Goal: Information Seeking & Learning: Learn about a topic

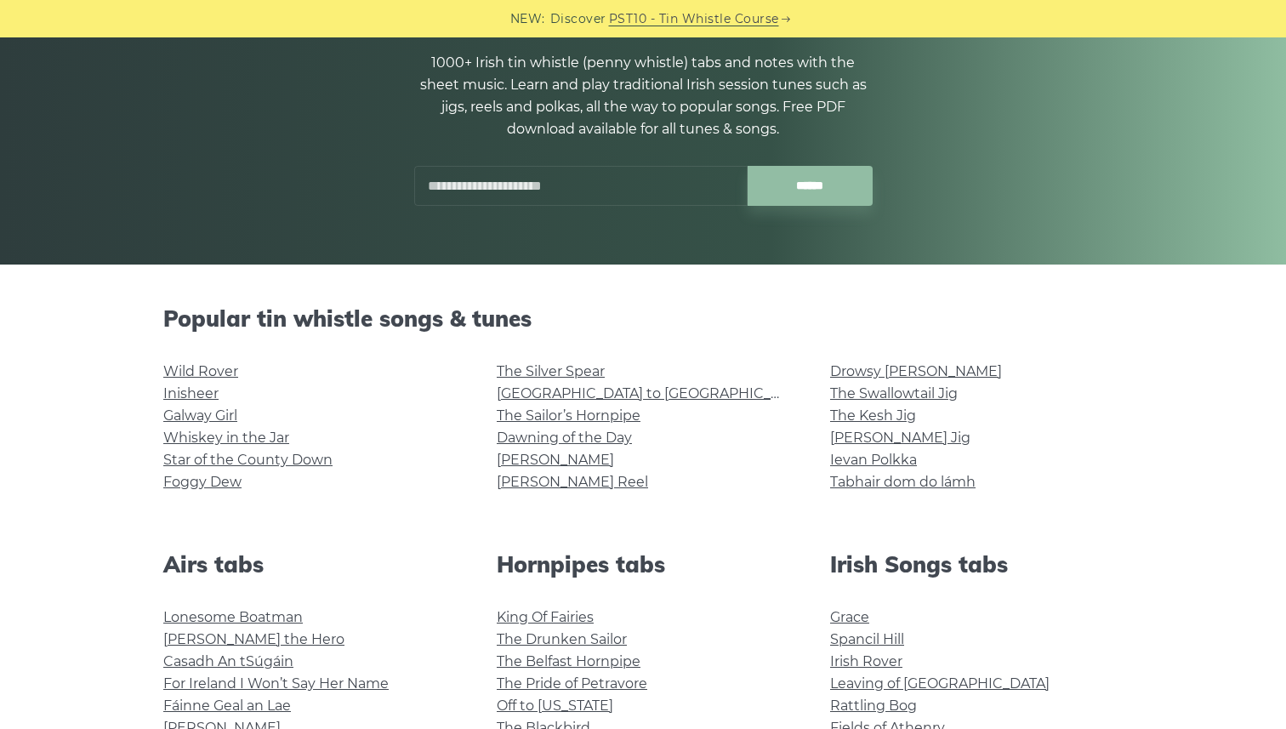
scroll to position [184, 0]
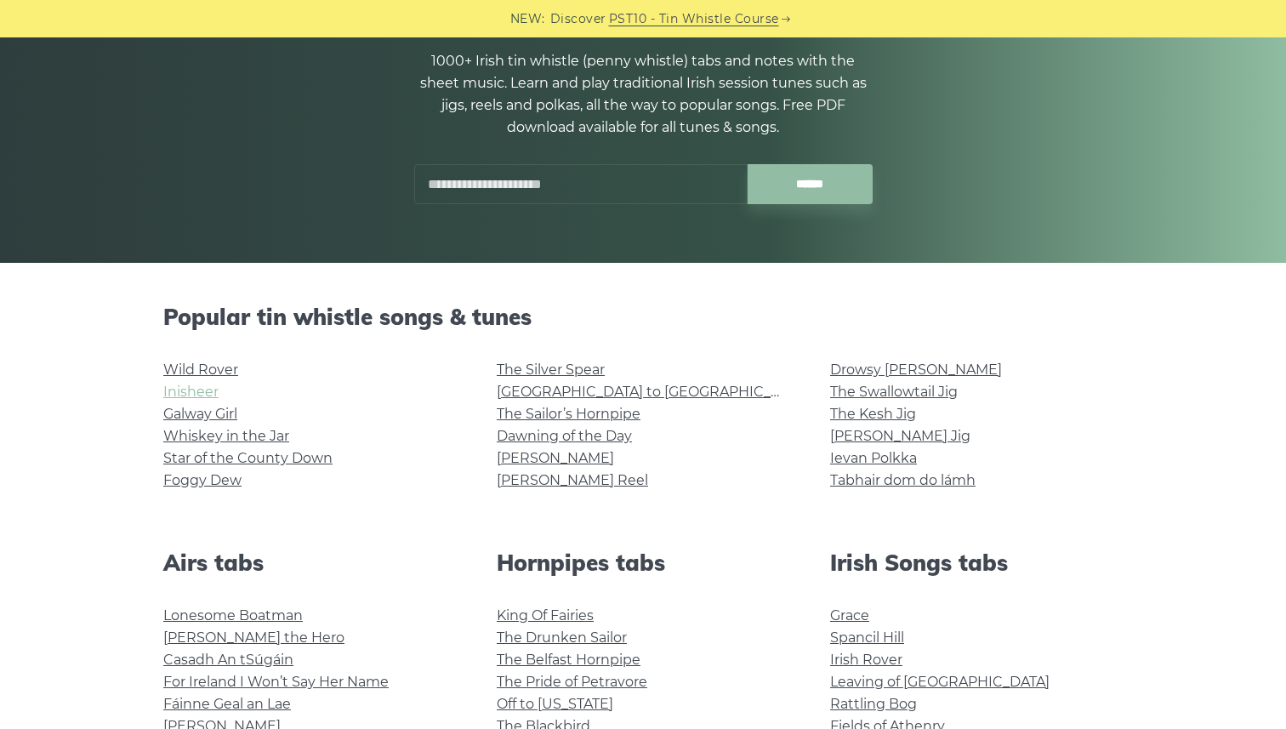
click at [197, 390] on link "Inisheer" at bounding box center [190, 392] width 55 height 16
click at [516, 410] on link "The Sailor’s Hornpipe" at bounding box center [569, 414] width 144 height 16
click at [926, 391] on link "The Swallowtail Jig" at bounding box center [894, 392] width 128 height 16
click at [880, 419] on link "The Kesh Jig" at bounding box center [873, 414] width 86 height 16
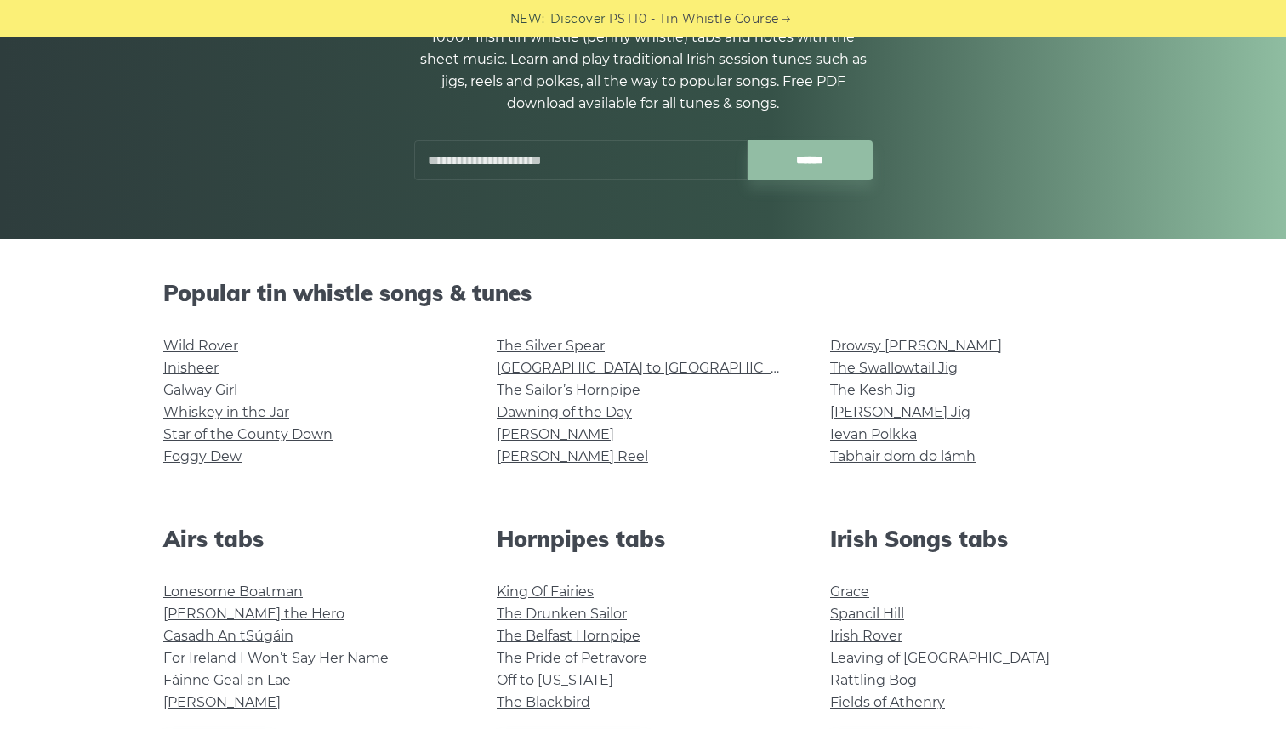
scroll to position [215, 0]
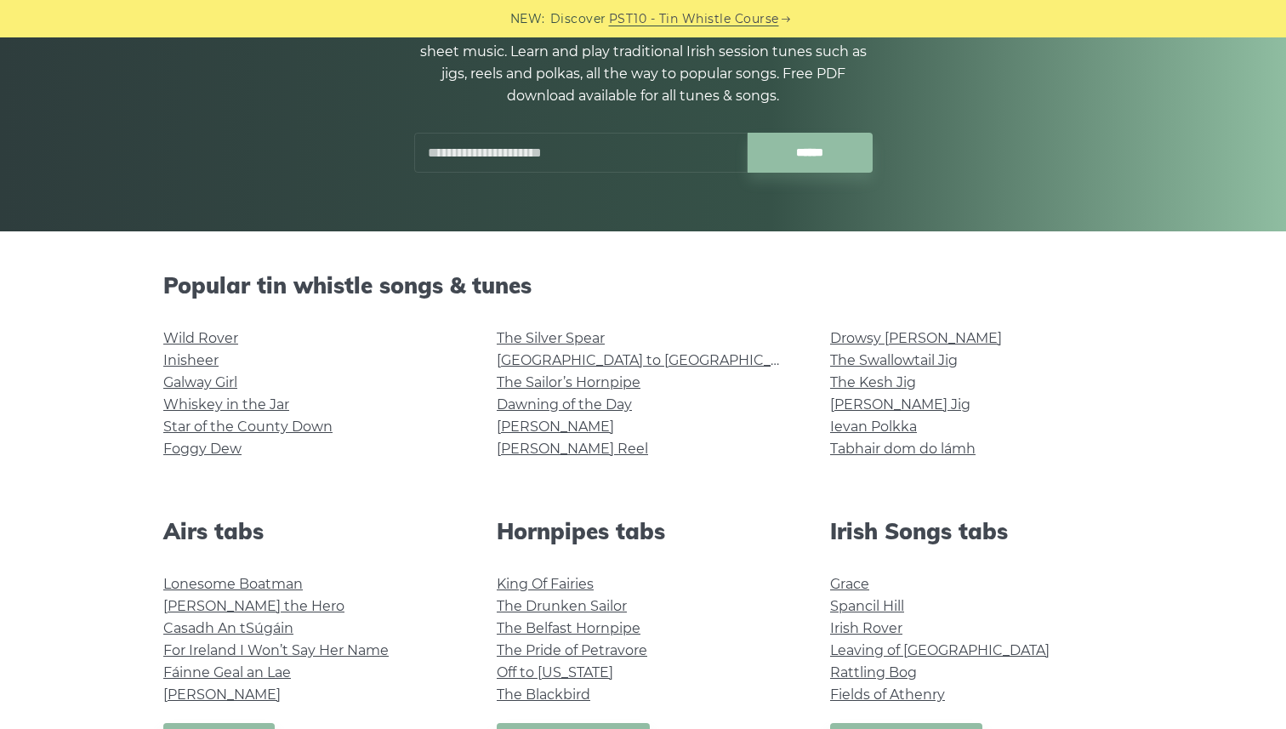
click at [830, 424] on div "Drowsy Maggie The Swallowtail Jig The Kesh Jig Morrison’s Jig Ievan Polkka Tabh…" at bounding box center [977, 403] width 334 height 150
click at [836, 424] on link "Ievan Polkka" at bounding box center [873, 427] width 87 height 16
click at [858, 432] on link "Ievan Polkka" at bounding box center [873, 427] width 87 height 16
click at [208, 410] on link "Whiskey in the Jar" at bounding box center [226, 404] width 126 height 16
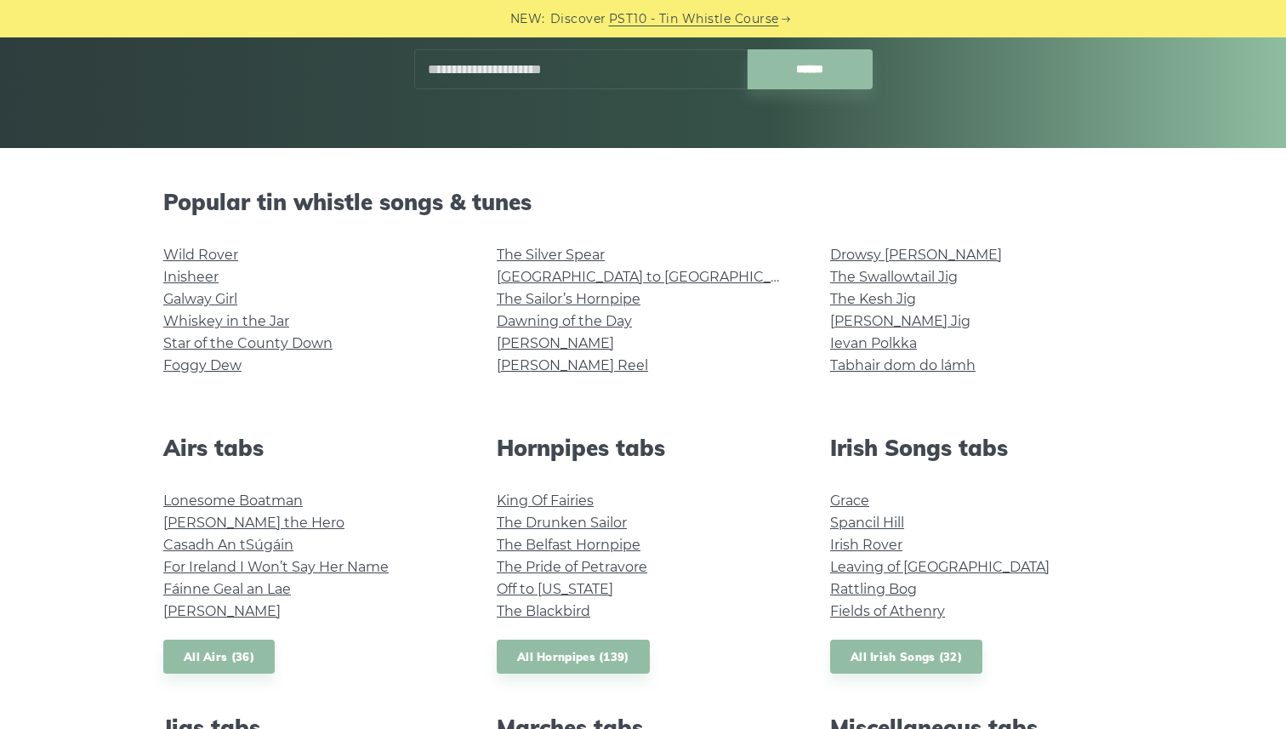
scroll to position [304, 0]
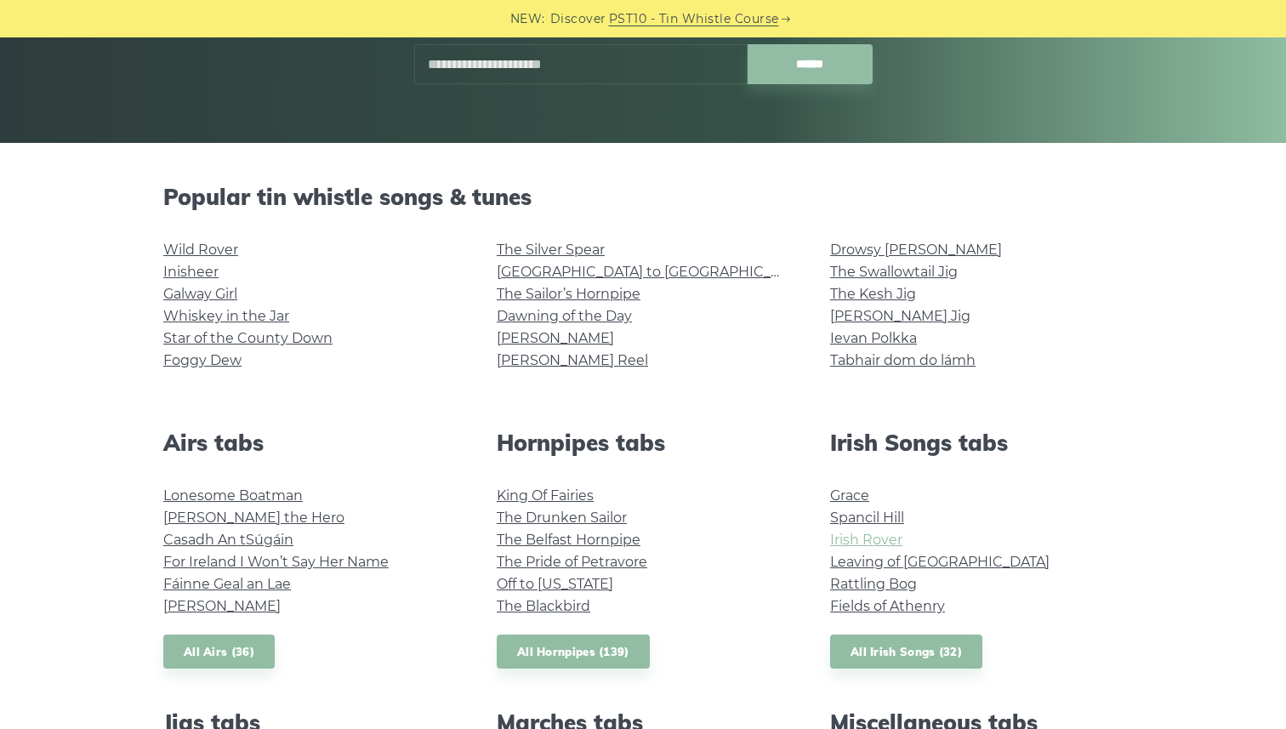
click at [883, 539] on link "Irish Rover" at bounding box center [866, 540] width 72 height 16
click at [853, 587] on link "Rattling Bog" at bounding box center [873, 584] width 87 height 16
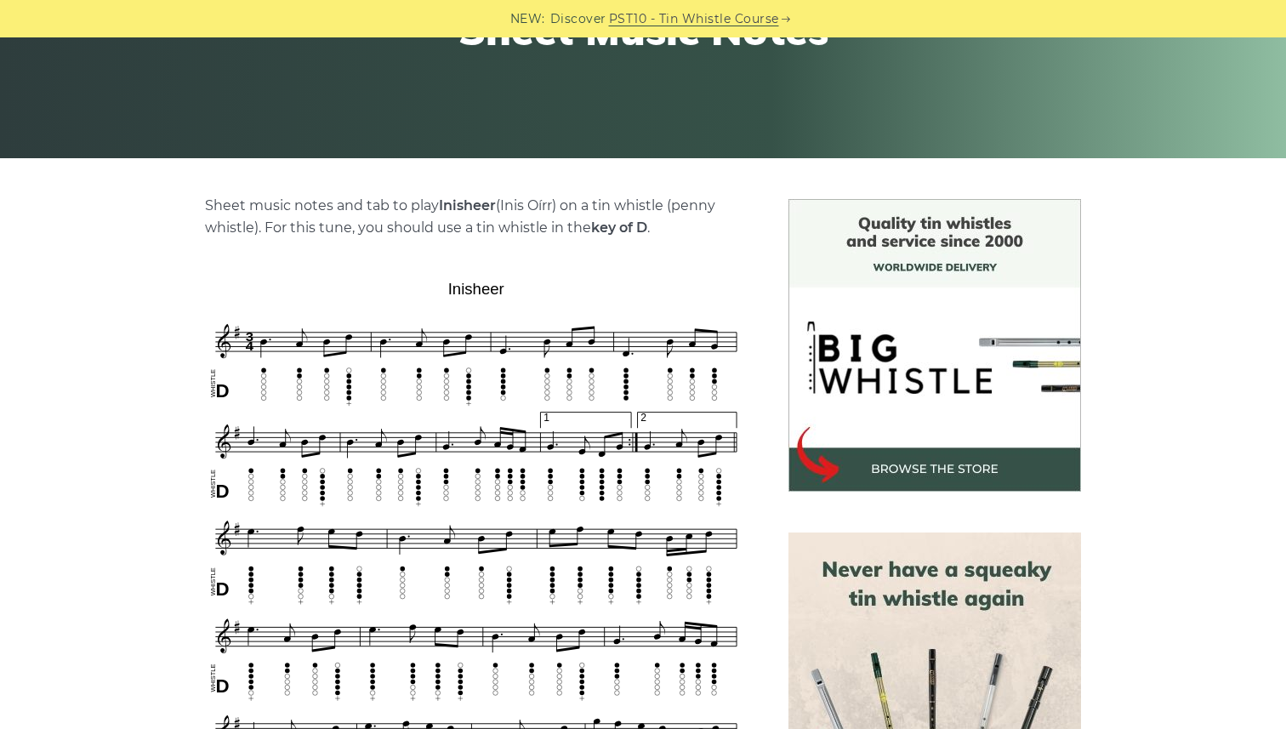
scroll to position [290, 0]
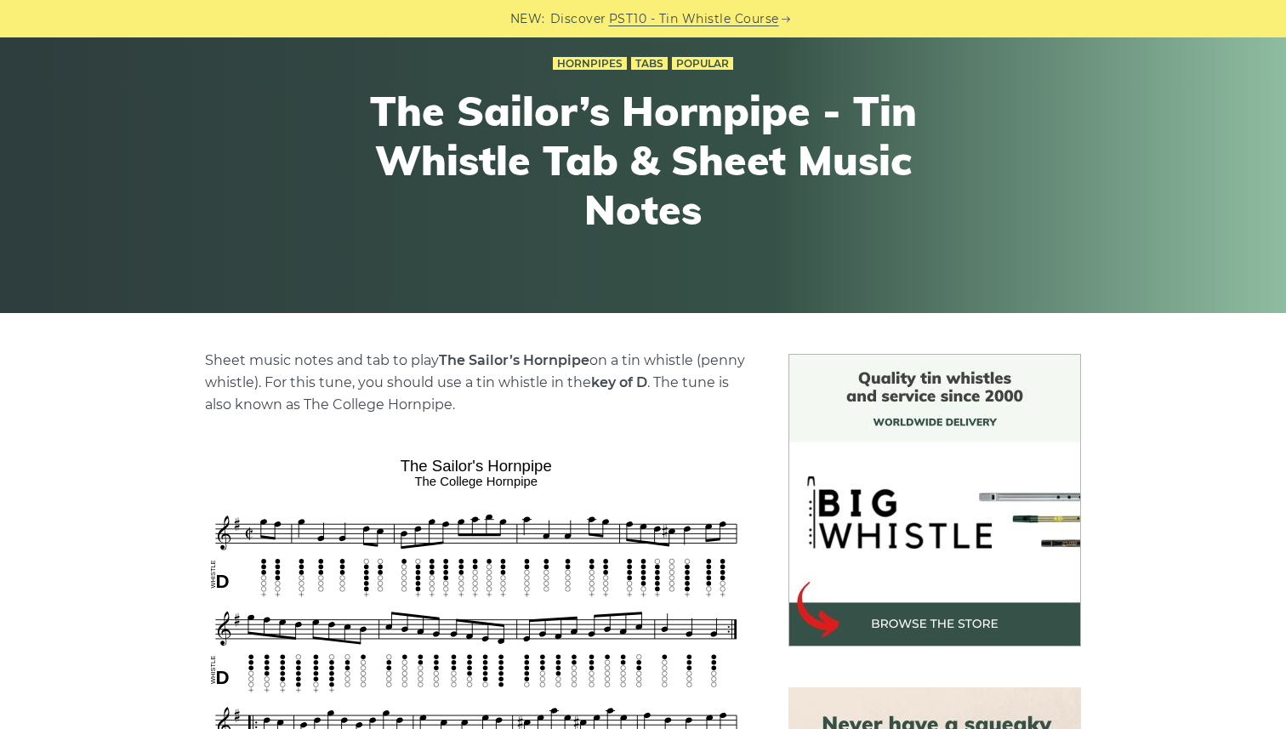
scroll to position [151, 0]
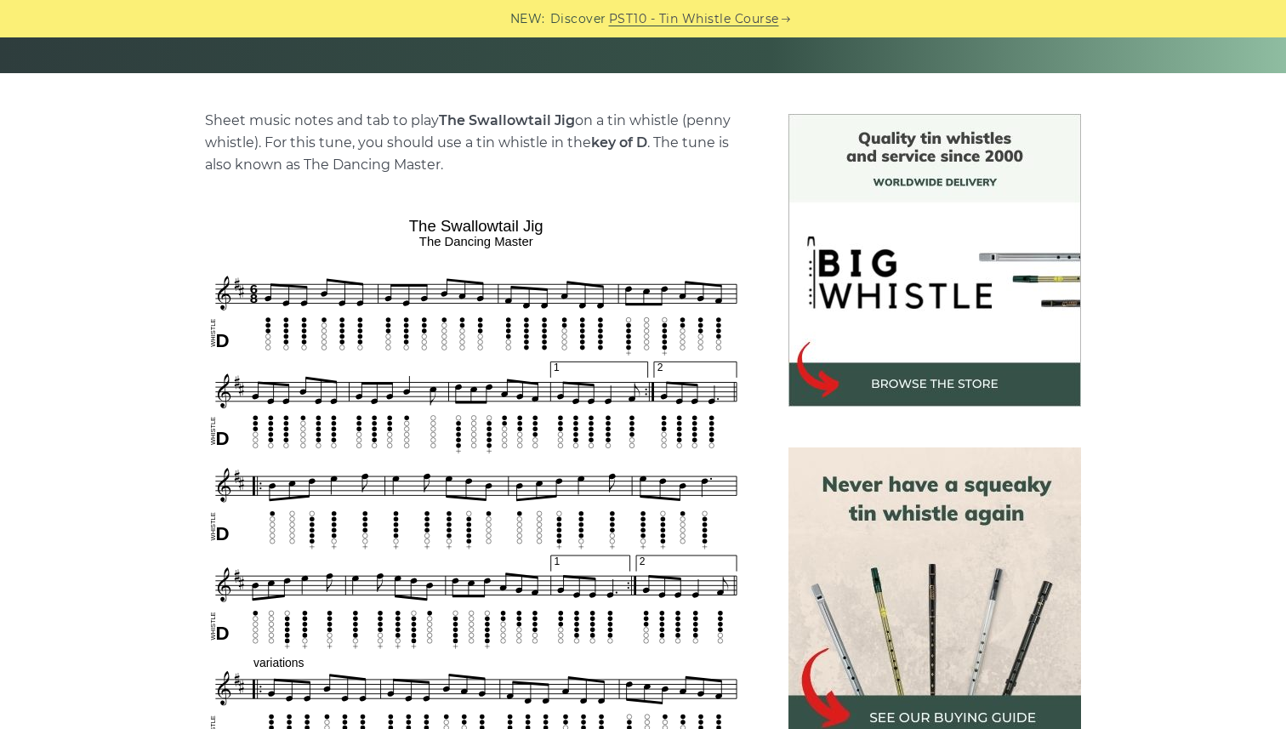
scroll to position [383, 0]
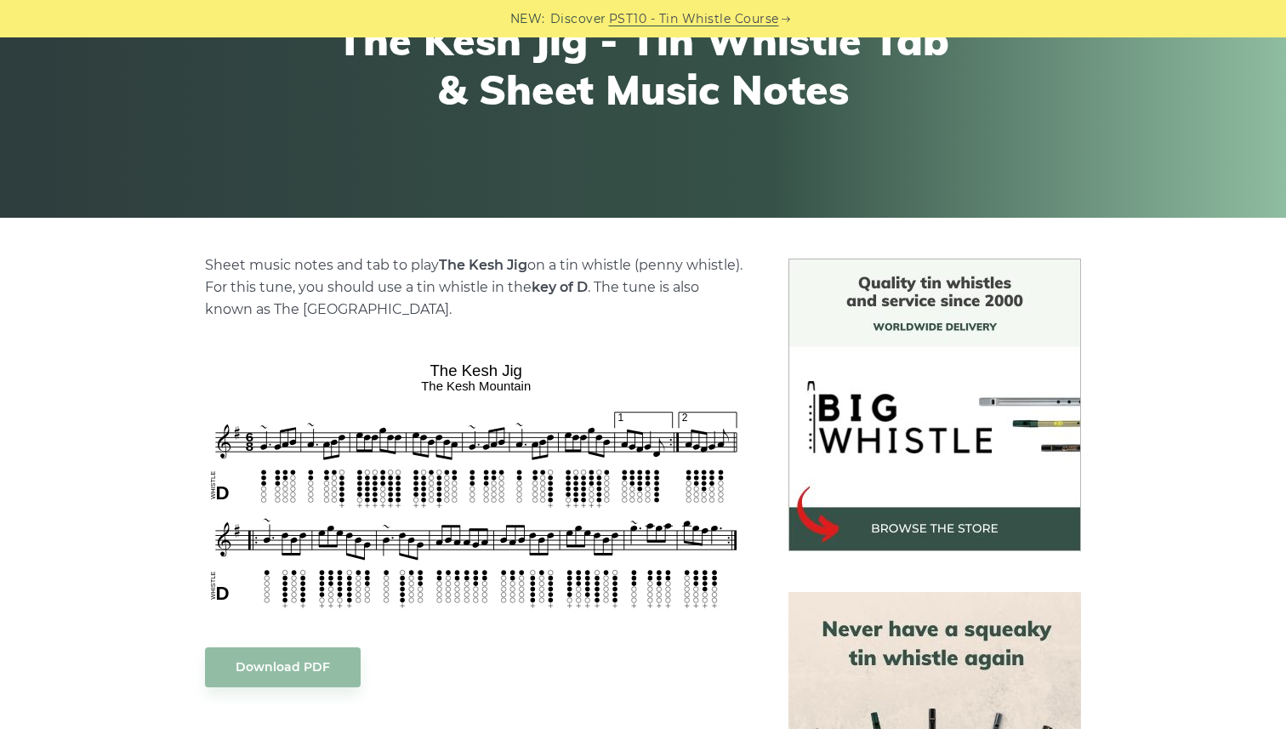
scroll to position [260, 0]
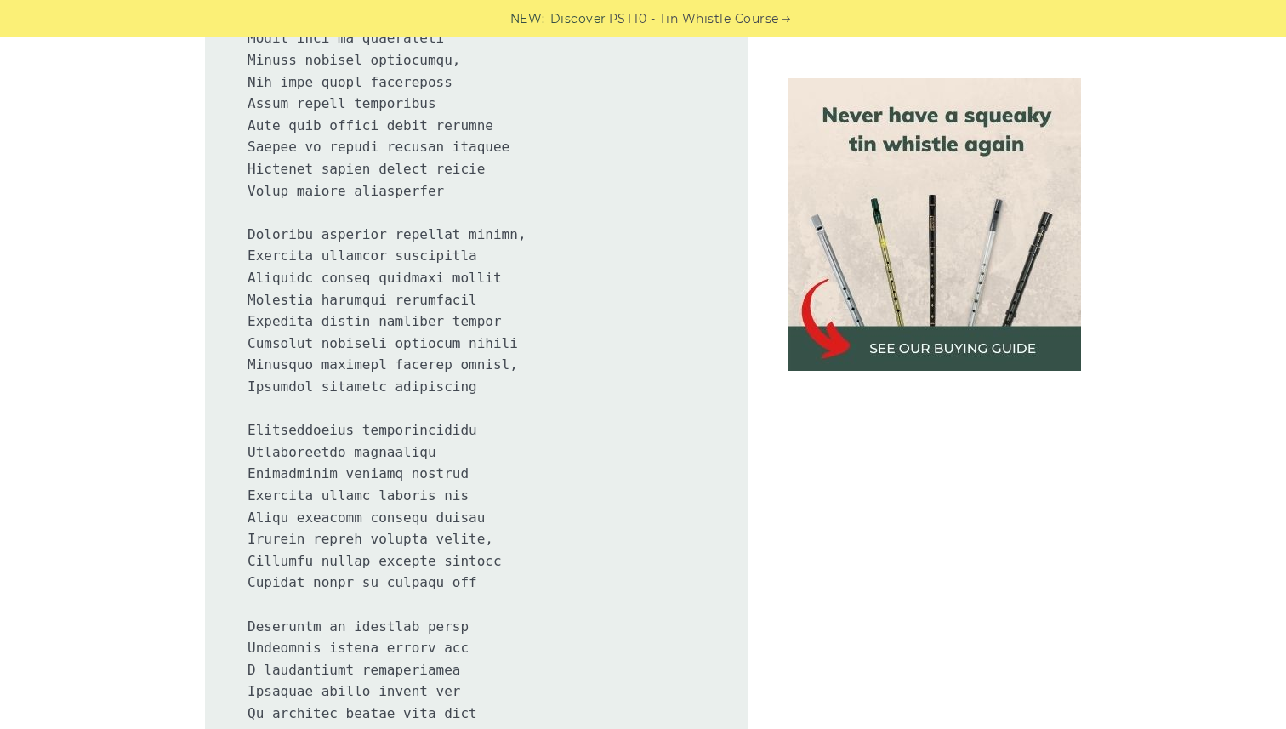
scroll to position [1554, 0]
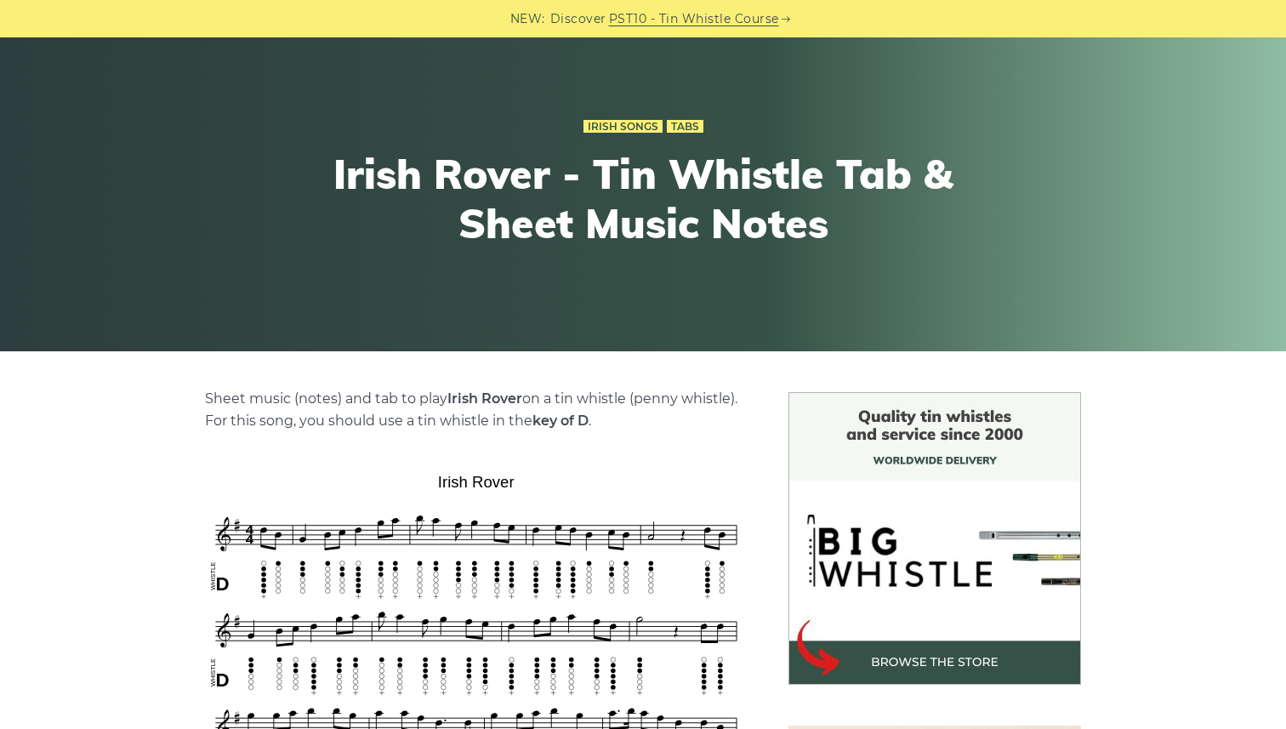
scroll to position [100, 0]
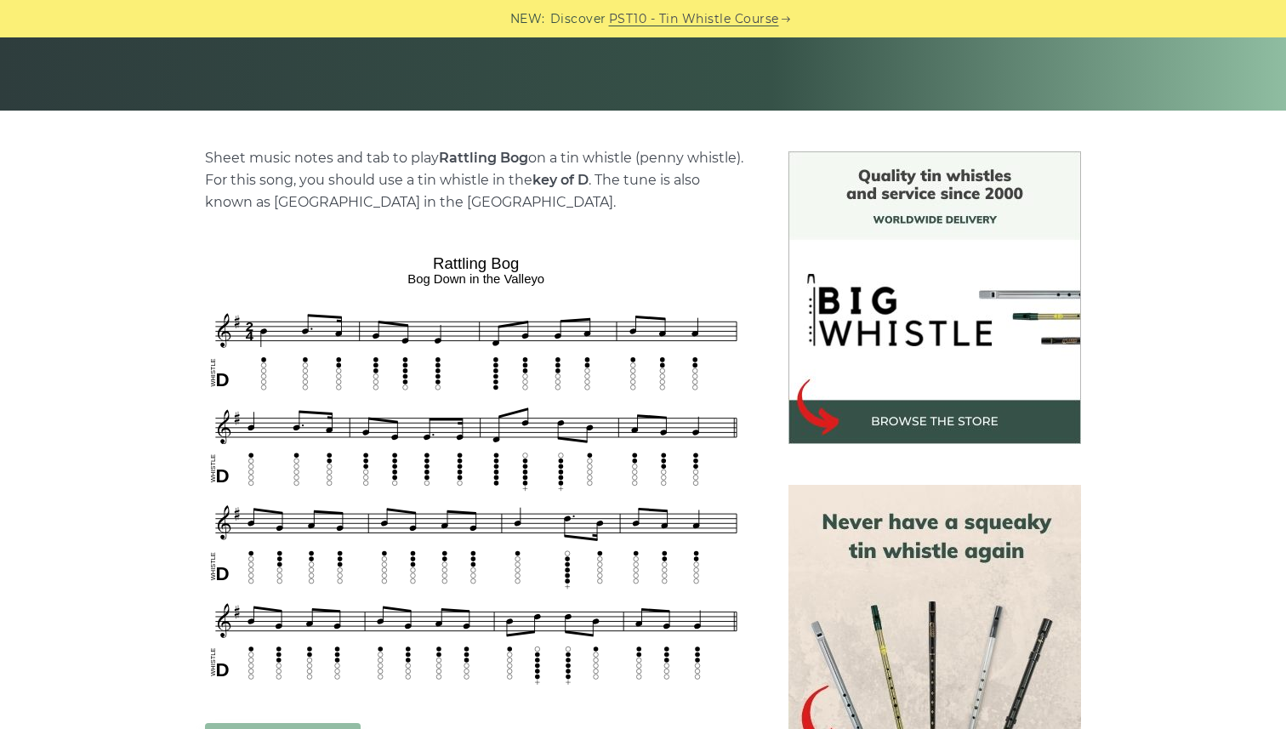
scroll to position [350, 0]
